Goal: Task Accomplishment & Management: Manage account settings

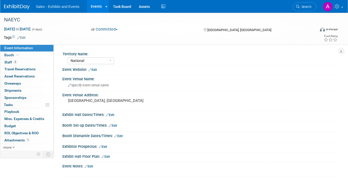
select select "National"
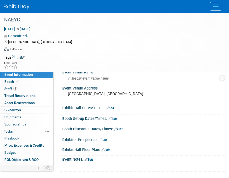
scroll to position [34, 0]
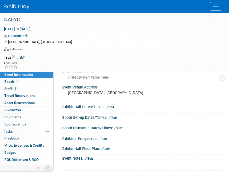
click at [114, 118] on link "Edit" at bounding box center [113, 118] width 8 height 4
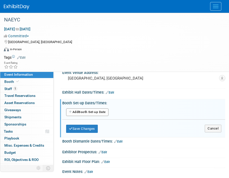
scroll to position [54, 0]
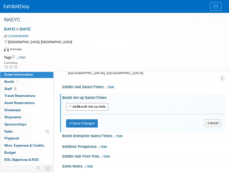
click at [96, 106] on button "Add Another Booth Set-up Date" at bounding box center [87, 107] width 42 height 8
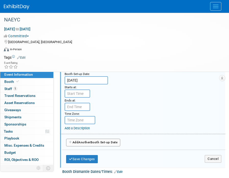
scroll to position [102, 0]
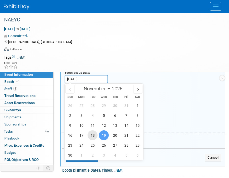
click at [95, 134] on span "18" at bounding box center [93, 136] width 10 height 10
type input "[DATE]"
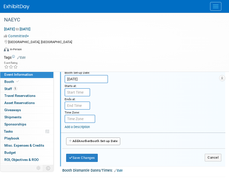
click at [81, 94] on input "text" at bounding box center [78, 92] width 26 height 8
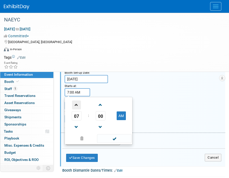
click at [80, 107] on span at bounding box center [76, 105] width 9 height 9
type input "8:00 AM"
click at [133, 89] on div "Booth Set-up Date: [DATE] Starts at: 8:00 AM 08 : 00 AM 12 01 02 03 04 05 06 07…" at bounding box center [143, 93] width 165 height 78
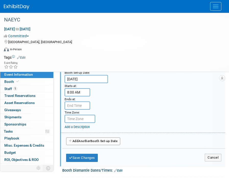
click at [83, 106] on input "text" at bounding box center [78, 106] width 26 height 8
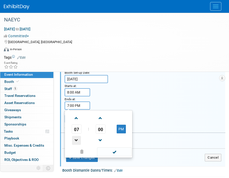
click at [80, 140] on span at bounding box center [76, 140] width 9 height 9
type input "5:00 PM"
click at [124, 95] on div "Booth Set-up Date: [DATE] Starts at: 8:00 AM Ends at: 5:00 PM 05 : 00 PM 12 01 …" at bounding box center [143, 93] width 165 height 78
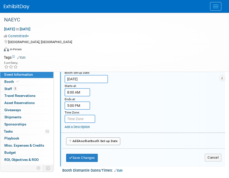
click at [90, 142] on span "Another" at bounding box center [84, 141] width 12 height 4
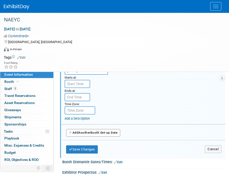
scroll to position [185, 0]
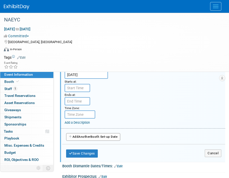
click at [84, 89] on input "text" at bounding box center [78, 88] width 26 height 8
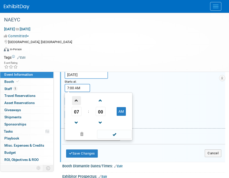
click at [77, 102] on span at bounding box center [76, 100] width 9 height 9
type input "8:00 AM"
click at [110, 85] on div "Booth Set-up Date: [DATE] Starts at: 8:00 AM 08 : 00 AM 12 01 02 03 04 05 06 07…" at bounding box center [143, 89] width 165 height 78
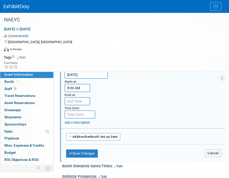
click at [80, 103] on input "text" at bounding box center [78, 101] width 26 height 8
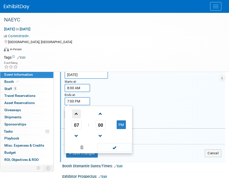
click at [78, 113] on span at bounding box center [76, 114] width 9 height 9
click at [111, 98] on div "Booth Set-up Date: [DATE] Starts at: 8:00 AM Ends at: 11:00 PM 11 : 00 PM 12 01…" at bounding box center [143, 89] width 165 height 78
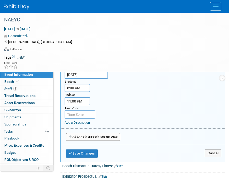
click at [83, 102] on input "11:00 PM" at bounding box center [78, 101] width 26 height 8
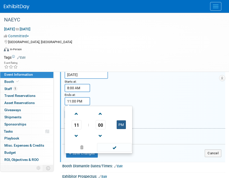
click at [122, 127] on button "PM" at bounding box center [121, 125] width 9 height 9
type input "11:00 AM"
click at [121, 99] on div "Booth Set-up Date: [DATE] Starts at: 8:00 AM Ends at: 11:00 AM 11 : 00 AM 12 01…" at bounding box center [143, 89] width 165 height 78
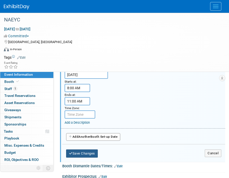
click at [86, 155] on button "Save Changes" at bounding box center [82, 154] width 32 height 8
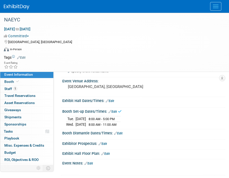
scroll to position [40, 0]
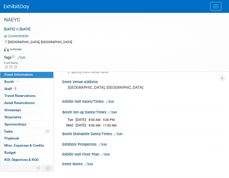
click at [112, 102] on link "Edit" at bounding box center [110, 102] width 8 height 4
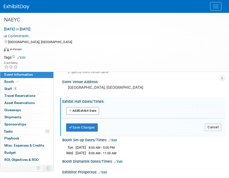
click at [92, 109] on button "Add Another Exhibit Date" at bounding box center [82, 111] width 33 height 8
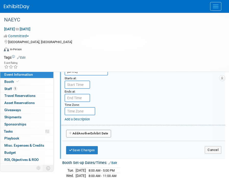
scroll to position [100, 0]
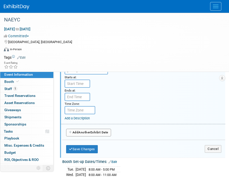
click at [83, 84] on input "text" at bounding box center [78, 84] width 26 height 8
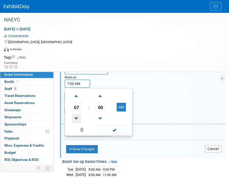
click at [77, 118] on span at bounding box center [76, 118] width 9 height 9
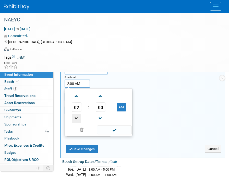
click at [77, 118] on span at bounding box center [76, 118] width 9 height 9
click at [118, 107] on button "AM" at bounding box center [121, 107] width 9 height 9
type input "1:00 PM"
click at [112, 79] on div "Exhibit Date: [DATE] Starts at: 1:00 PM 01 : 00 PM 12 01 02 03 04 05 06 07 08 0…" at bounding box center [143, 85] width 165 height 78
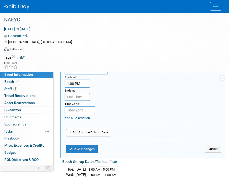
click at [84, 97] on input "text" at bounding box center [78, 97] width 26 height 8
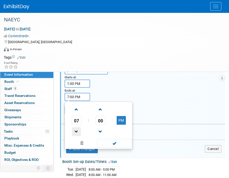
click at [76, 130] on span at bounding box center [76, 131] width 9 height 9
type input "4:00 PM"
click at [113, 93] on div "Exhibit Date: [DATE] Starts at: 1:00 PM Ends at: 4:00 PM 04 : 00 PM 12 01 02 03…" at bounding box center [143, 85] width 165 height 78
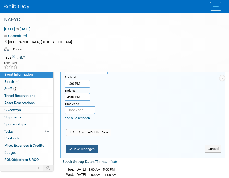
click at [86, 149] on button "Save Changes" at bounding box center [82, 149] width 32 height 8
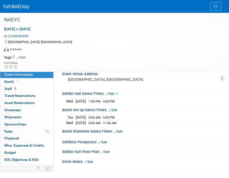
scroll to position [42, 0]
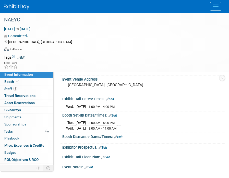
click at [113, 99] on link "Edit" at bounding box center [110, 100] width 8 height 4
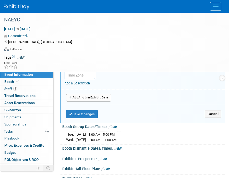
scroll to position [139, 0]
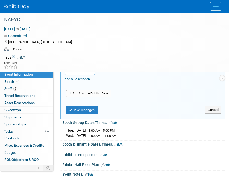
click at [95, 92] on button "Add Another Exhibit Date" at bounding box center [88, 94] width 45 height 8
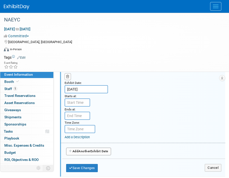
scroll to position [166, 0]
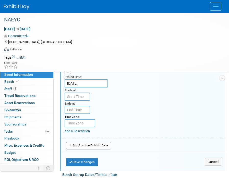
click at [84, 97] on input "text" at bounding box center [78, 97] width 26 height 8
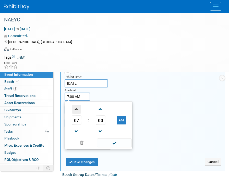
click at [78, 110] on span at bounding box center [76, 109] width 9 height 9
type input "10:00 AM"
click at [118, 97] on div "Exhibit Date: [DATE] Starts at: 10:00 AM 10 : 00 AM 12 01 02 03 04 05 06 07 08 …" at bounding box center [143, 98] width 165 height 78
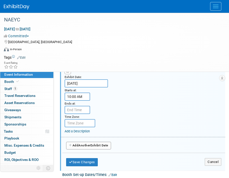
click at [83, 110] on input "text" at bounding box center [78, 110] width 26 height 8
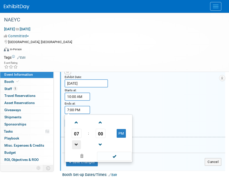
click at [78, 144] on span at bounding box center [76, 145] width 9 height 9
type input "6:00 PM"
click at [123, 103] on div "Exhibit Date: [DATE] Starts at: 10:00 AM Ends at: 6:00 PM 06 : 00 PM 12 01 02 0…" at bounding box center [143, 98] width 165 height 78
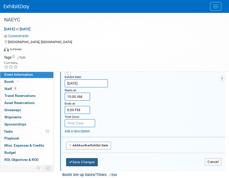
click at [87, 162] on button "Save Changes" at bounding box center [82, 162] width 32 height 8
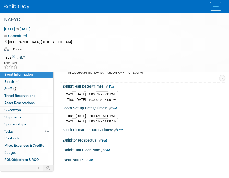
scroll to position [54, 0]
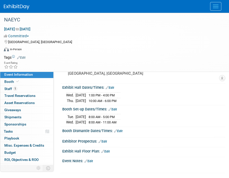
click at [113, 89] on link "Edit" at bounding box center [110, 88] width 8 height 4
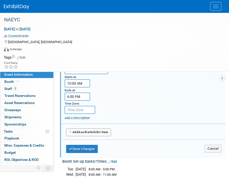
scroll to position [179, 0]
click at [90, 132] on span "Another" at bounding box center [84, 132] width 12 height 4
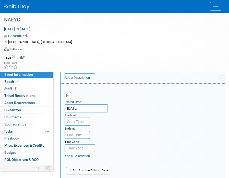
scroll to position [235, 0]
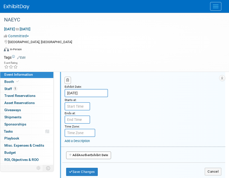
click at [81, 106] on input "text" at bounding box center [78, 106] width 26 height 8
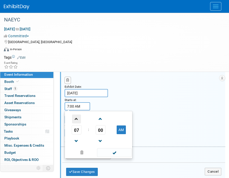
click at [77, 117] on span at bounding box center [76, 119] width 9 height 9
type input "10:00 AM"
click at [123, 103] on div "Exhibit Date: [DATE] Starts at: 10:00 AM 10 : 00 AM 12 01 02 03 04 05 06 07 08 …" at bounding box center [143, 107] width 165 height 78
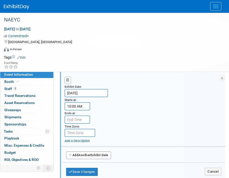
click at [80, 121] on input "text" at bounding box center [78, 120] width 26 height 8
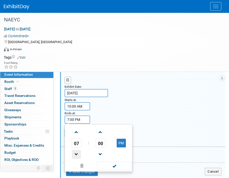
click at [77, 152] on span at bounding box center [76, 154] width 9 height 9
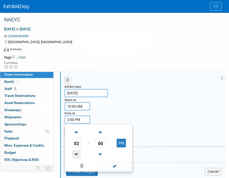
click at [77, 152] on span at bounding box center [76, 154] width 9 height 9
click at [79, 132] on span at bounding box center [76, 132] width 9 height 9
type input "2:00 PM"
click at [114, 114] on div "Exhibit Date: [DATE] Starts at: 10:00 AM Ends at: 2:00 PM 02 : 00 PM 12 01 02 0…" at bounding box center [143, 107] width 165 height 78
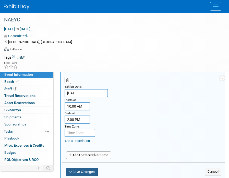
click at [83, 172] on button "Save Changes" at bounding box center [82, 172] width 32 height 8
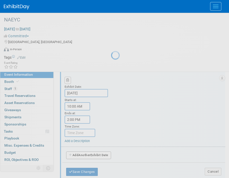
scroll to position [91, 0]
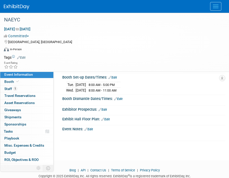
click at [122, 98] on link "Edit" at bounding box center [118, 99] width 8 height 4
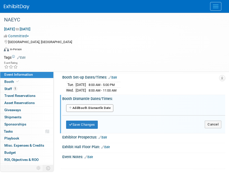
click at [98, 109] on button "Add Another Booth Dismantle Date" at bounding box center [89, 108] width 47 height 8
select select "10"
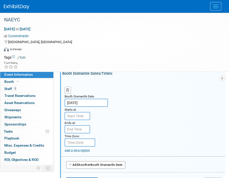
scroll to position [117, 0]
click at [91, 101] on input "[DATE]" at bounding box center [86, 103] width 43 height 8
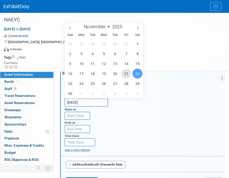
click at [122, 74] on span "21" at bounding box center [126, 74] width 10 height 10
type input "[DATE]"
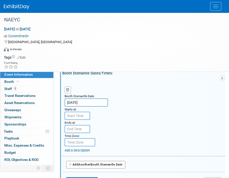
click at [77, 116] on input "text" at bounding box center [78, 116] width 26 height 8
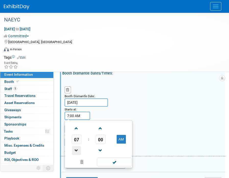
click at [75, 149] on span at bounding box center [76, 150] width 9 height 9
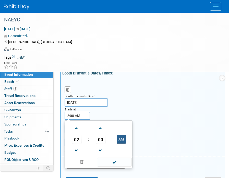
click at [125, 138] on button "AM" at bounding box center [121, 139] width 9 height 9
type input "2:00 PM"
click at [121, 110] on div "Booth Dismantle Date: [DATE] Starts at: 2:00 PM 02 : 00 PM 12 01 02 03 04 05 06…" at bounding box center [143, 117] width 165 height 78
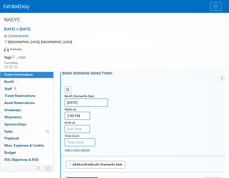
click at [83, 131] on input "text" at bounding box center [78, 129] width 26 height 8
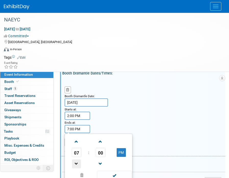
click at [77, 162] on span at bounding box center [76, 164] width 9 height 9
type input "6:00 PM"
click at [121, 116] on div "Booth Dismantle Date: [DATE] Starts at: 2:00 PM Ends at: 6:00 PM 06 : 00 PM 12 …" at bounding box center [143, 117] width 165 height 78
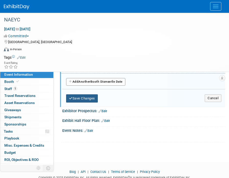
click at [96, 98] on button "Save Changes" at bounding box center [82, 99] width 32 height 8
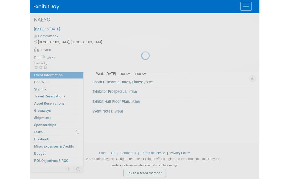
scroll to position [108, 0]
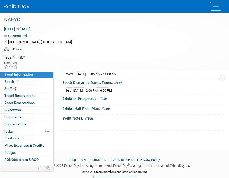
click at [107, 98] on link "Edit" at bounding box center [103, 99] width 8 height 4
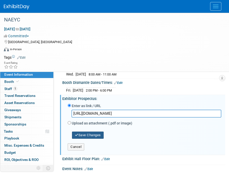
type input "[URL][DOMAIN_NAME]"
click at [94, 137] on button "Save Changes" at bounding box center [88, 135] width 32 height 7
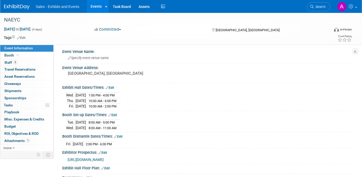
scroll to position [0, 0]
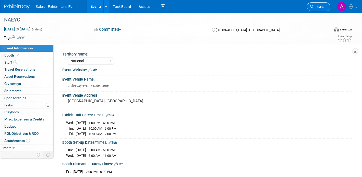
click at [321, 8] on span "Search" at bounding box center [320, 7] width 12 height 4
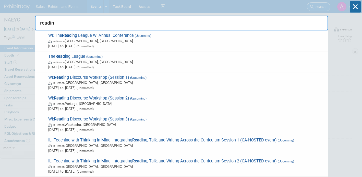
type input "reading"
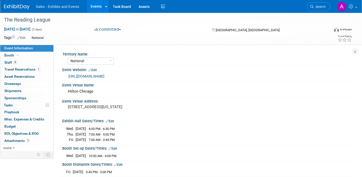
select select "National"
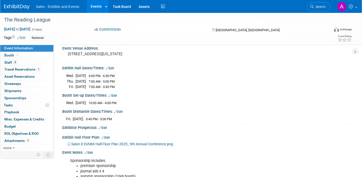
scroll to position [53, 0]
click at [27, 59] on link "8 Staff 8" at bounding box center [26, 62] width 53 height 7
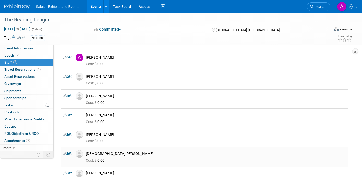
scroll to position [14, 0]
click at [72, 77] on link "Edit" at bounding box center [67, 77] width 8 height 4
select select "e93a9235-68f0-4d25-8a56-54cfc2359038"
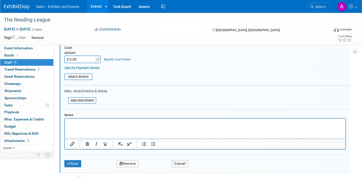
scroll to position [117, 0]
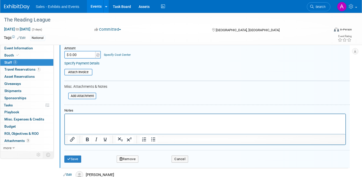
click at [133, 159] on button "Remove" at bounding box center [128, 158] width 22 height 7
click at [155, 159] on link "Yes" at bounding box center [155, 163] width 15 height 8
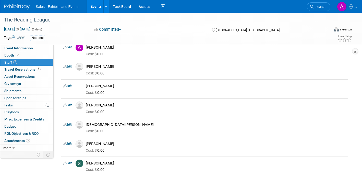
scroll to position [0, 0]
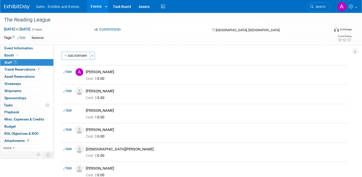
click at [135, 48] on div "Territory Name: Atlantic Southeast Central Southwest Pacific Mountain National …" at bounding box center [203, 98] width 298 height 107
click at [29, 142] on span "Attachments 3" at bounding box center [17, 140] width 26 height 4
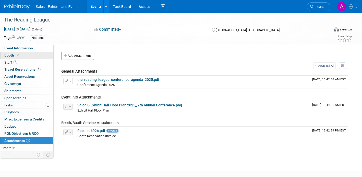
click at [28, 55] on link "Booth" at bounding box center [26, 55] width 53 height 7
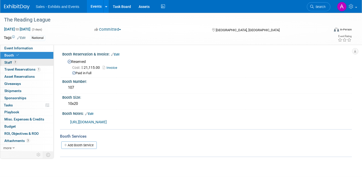
click at [26, 61] on link "7 Staff 7" at bounding box center [26, 62] width 53 height 7
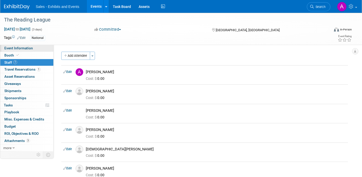
click at [34, 49] on link "Event Information" at bounding box center [26, 48] width 53 height 7
select select "National"
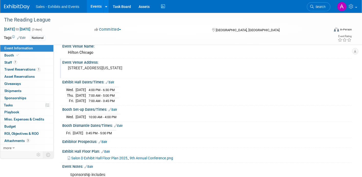
scroll to position [41, 0]
